Goal: Transaction & Acquisition: Purchase product/service

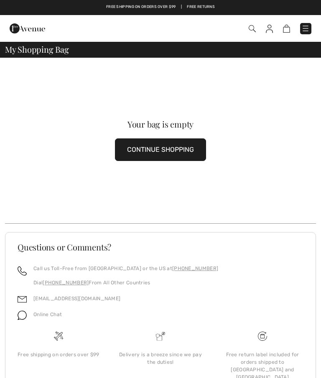
click at [302, 28] on img at bounding box center [306, 28] width 8 height 8
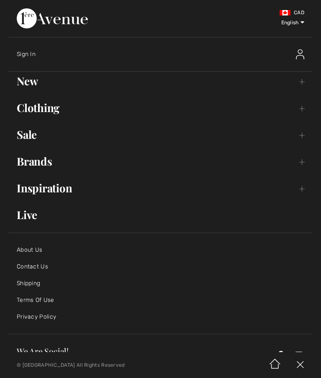
click at [26, 142] on link "Sale Toggle submenu" at bounding box center [160, 134] width 305 height 18
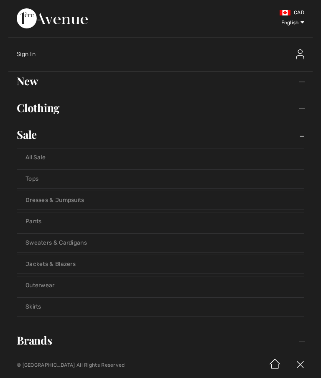
click at [30, 309] on link "Skirts" at bounding box center [160, 307] width 287 height 18
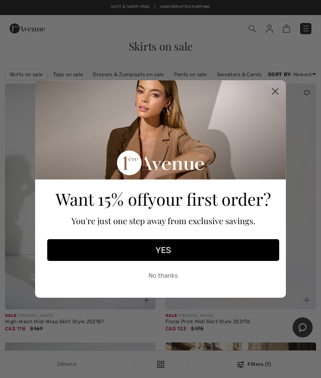
click at [279, 90] on circle "Close dialog" at bounding box center [276, 91] width 14 height 14
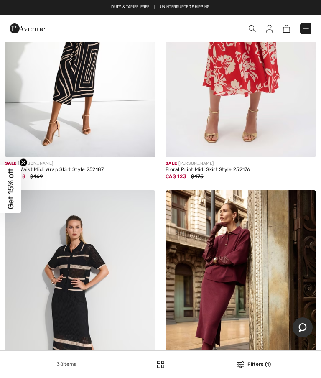
scroll to position [153, 0]
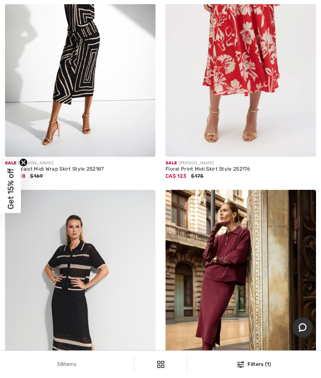
click at [231, 81] on img at bounding box center [241, 44] width 151 height 226
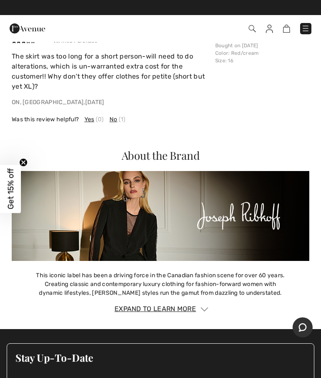
scroll to position [1121, 0]
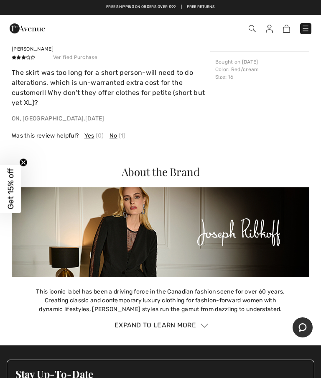
click at [84, 131] on div "Was this review helpful? Yes (0) No (1)" at bounding box center [111, 135] width 199 height 9
click at [87, 133] on div "Chetna Verified Purchase The skirt was too long for a short person-will need to…" at bounding box center [161, 92] width 298 height 108
click at [90, 131] on span "Yes" at bounding box center [89, 135] width 10 height 9
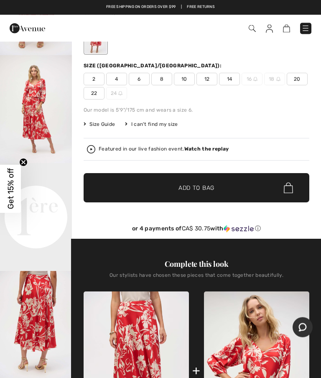
scroll to position [56, 0]
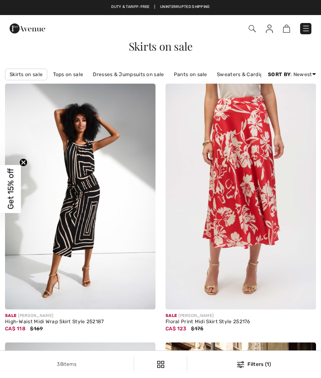
checkbox input "true"
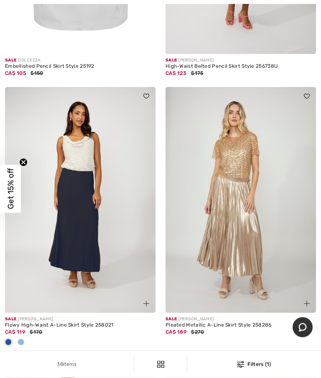
scroll to position [1922, 0]
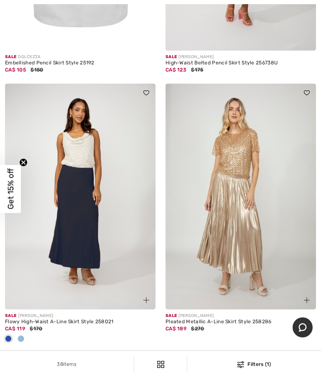
click at [54, 233] on img at bounding box center [80, 197] width 151 height 226
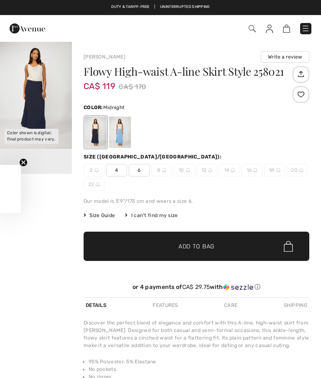
checkbox input "true"
click at [116, 140] on div at bounding box center [120, 132] width 22 height 31
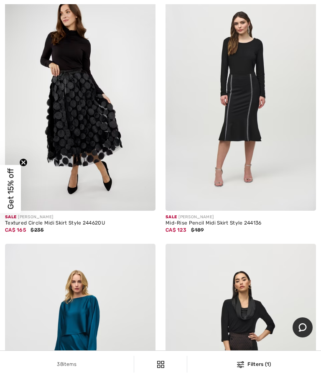
scroll to position [2296, 0]
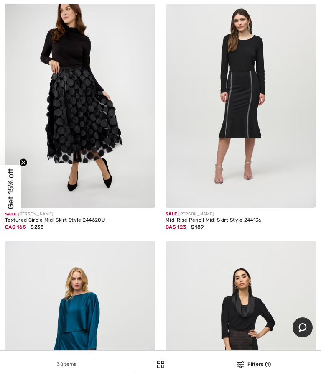
click at [205, 159] on img at bounding box center [241, 95] width 151 height 226
